Goal: Navigation & Orientation: Find specific page/section

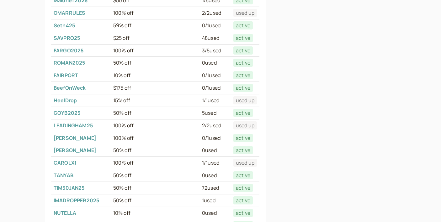
scroll to position [124, 0]
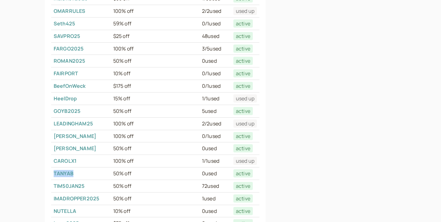
drag, startPoint x: 79, startPoint y: 172, endPoint x: 51, endPoint y: 173, distance: 28.0
click at [51, 173] on td "TANYAB" at bounding box center [81, 174] width 60 height 13
copy link "TANYAB"
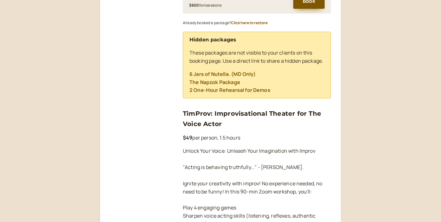
scroll to position [352, 0]
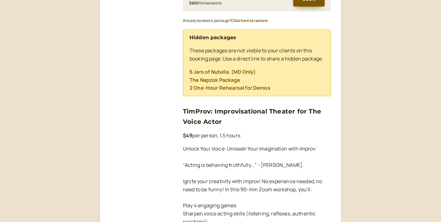
click at [204, 121] on link "TimProv: Improvisational Theater for The Voice Actor" at bounding box center [252, 117] width 138 height 18
